Goal: Answer question/provide support

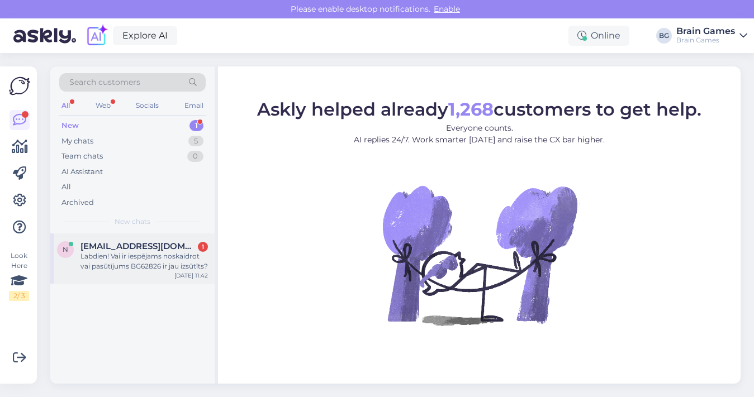
click at [142, 269] on div "Labdien! Vai ir iespējams noskaidrot vai pasūtījums BG62826 ir jau izsūtīts?" at bounding box center [143, 261] width 127 height 20
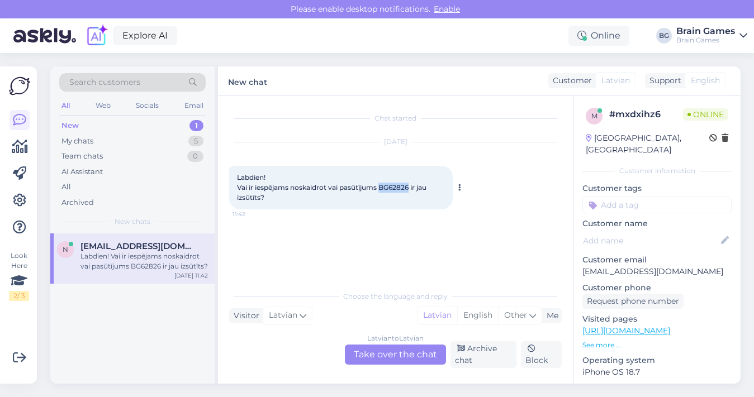
drag, startPoint x: 382, startPoint y: 189, endPoint x: 411, endPoint y: 189, distance: 29.1
click at [411, 191] on span "Labdien! Vai ir iespējams noskaidrot vai pasūtījums BG62826 ir jau izsūtīts?" at bounding box center [332, 187] width 191 height 28
copy span "BG62826"
click at [407, 354] on div "Latvian to Latvian Take over the chat" at bounding box center [395, 355] width 101 height 20
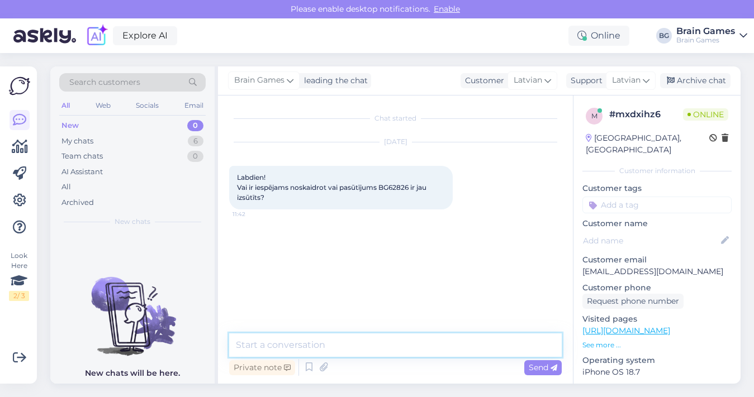
click at [415, 353] on textarea at bounding box center [395, 345] width 332 height 23
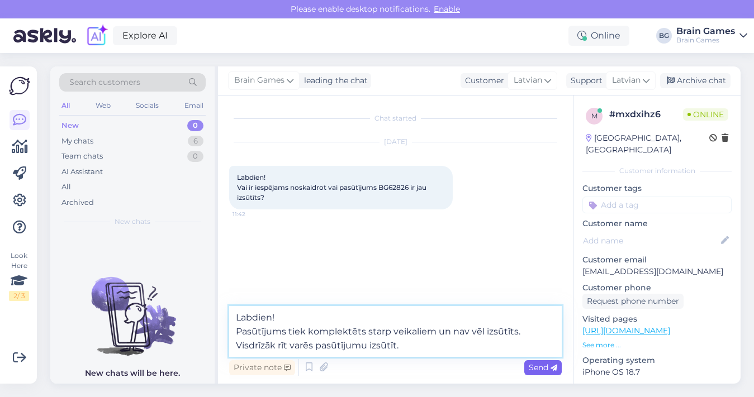
type textarea "Labdien! Pasūtījums tiek komplektēts starp veikaliem un nav vēl izsūtīts. Visdr…"
click at [541, 374] on div "Send" at bounding box center [542, 367] width 37 height 15
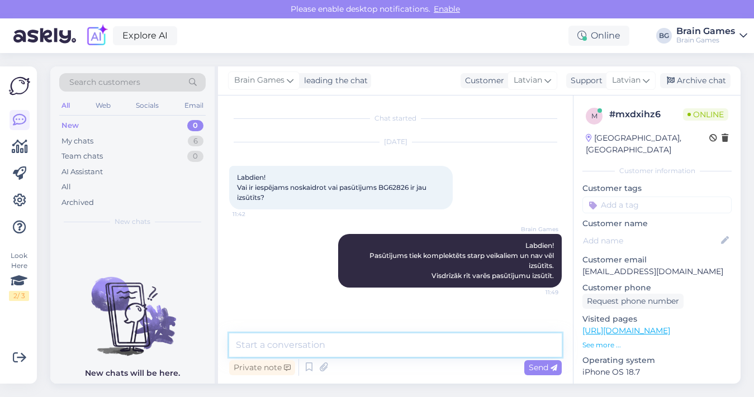
click at [436, 353] on textarea at bounding box center [395, 345] width 332 height 23
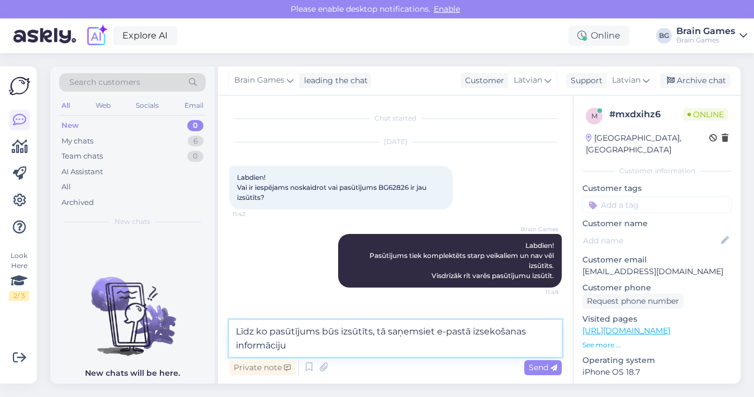
type textarea "Līdz ko pasūtījums būs izsūtīts, tā saņemsiet e-pastā izsekošanas informāciju."
